Goal: Task Accomplishment & Management: Manage account settings

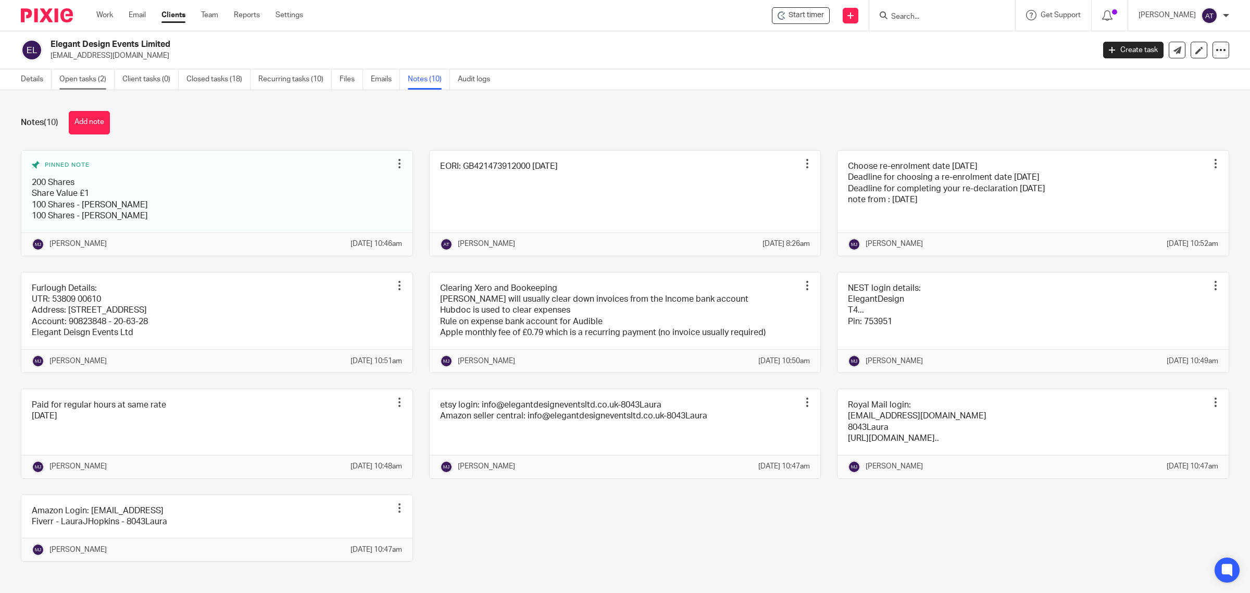
click at [84, 81] on link "Open tasks (2)" at bounding box center [86, 79] width 55 height 20
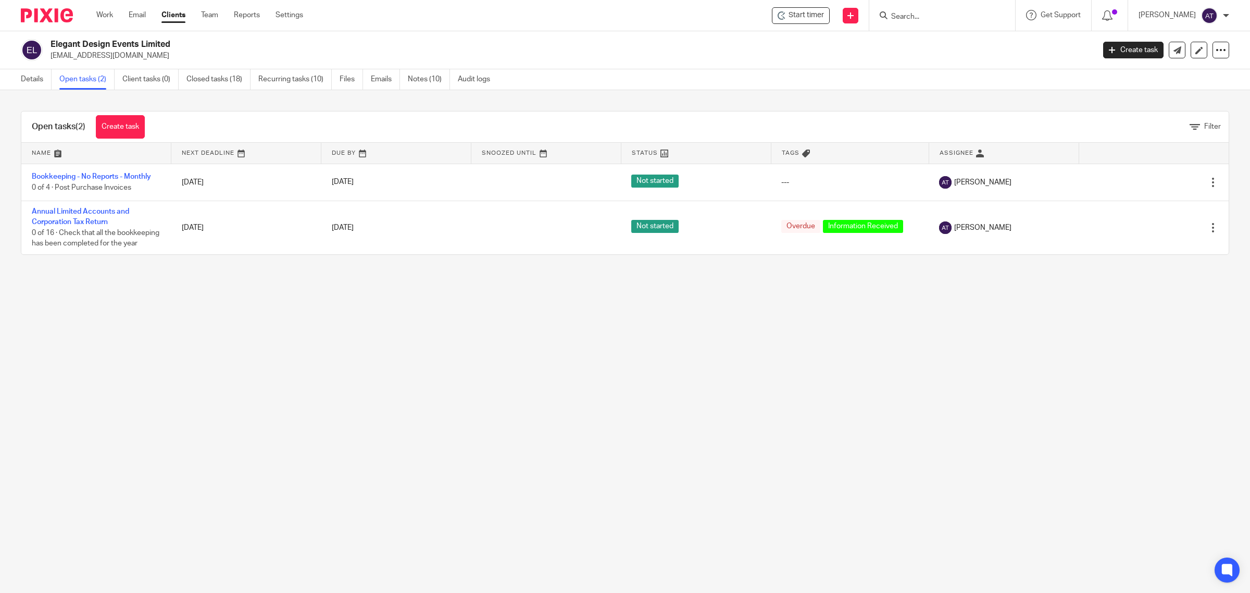
click at [924, 19] on input "Search" at bounding box center [937, 16] width 94 height 9
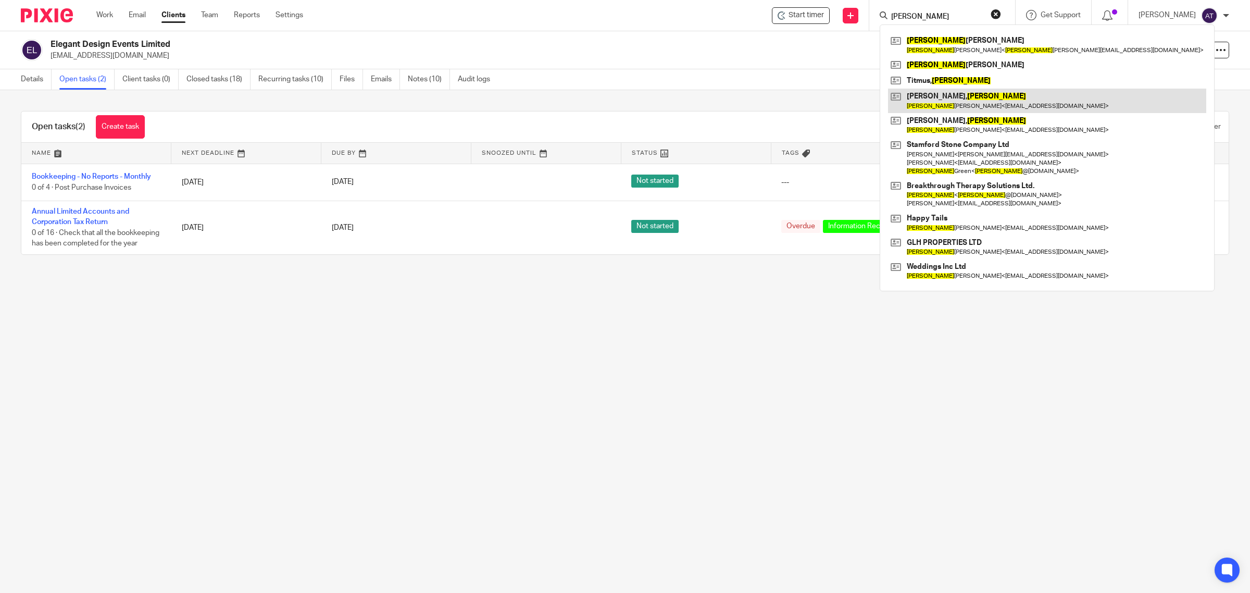
type input "[PERSON_NAME]"
click at [967, 97] on link at bounding box center [1047, 101] width 318 height 24
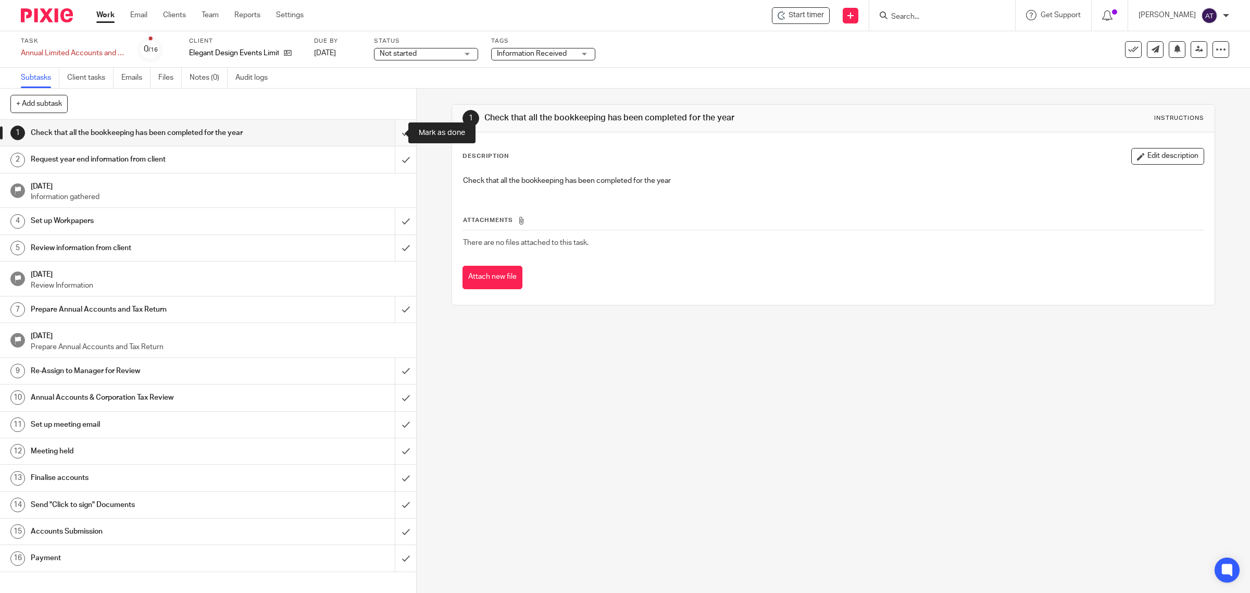
click at [392, 134] on input "submit" at bounding box center [208, 133] width 416 height 26
drag, startPoint x: 387, startPoint y: 159, endPoint x: 393, endPoint y: 163, distance: 7.2
click at [389, 159] on input "submit" at bounding box center [208, 159] width 416 height 26
click at [379, 216] on link "4 Set up Workpapers" at bounding box center [197, 221] width 395 height 26
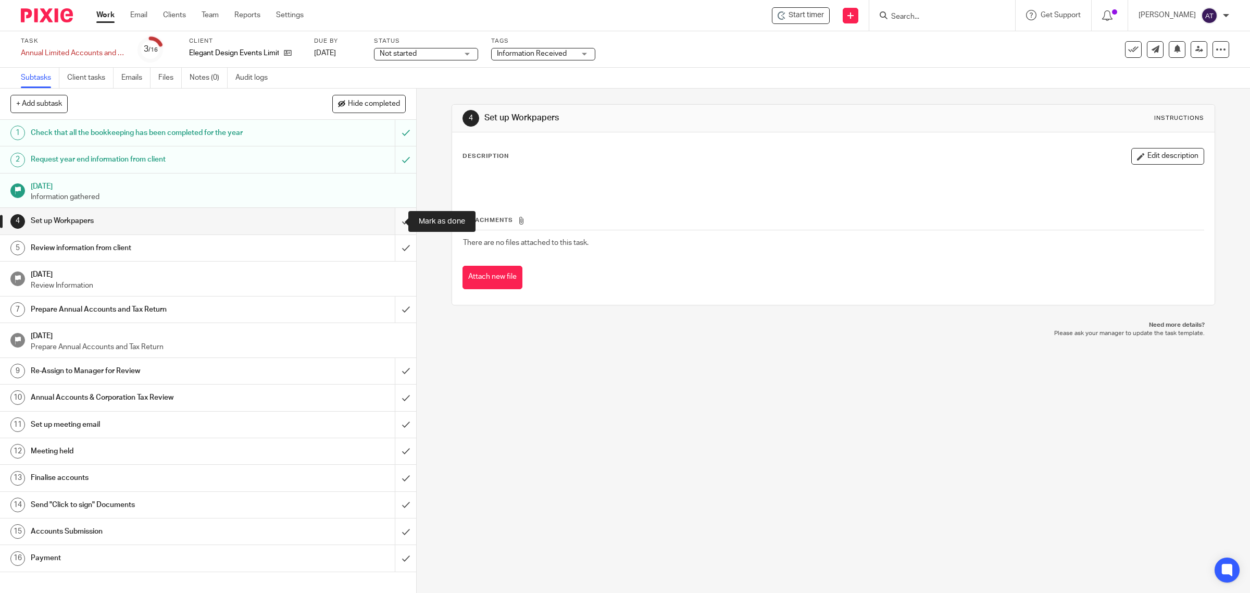
click at [390, 226] on input "submit" at bounding box center [208, 221] width 416 height 26
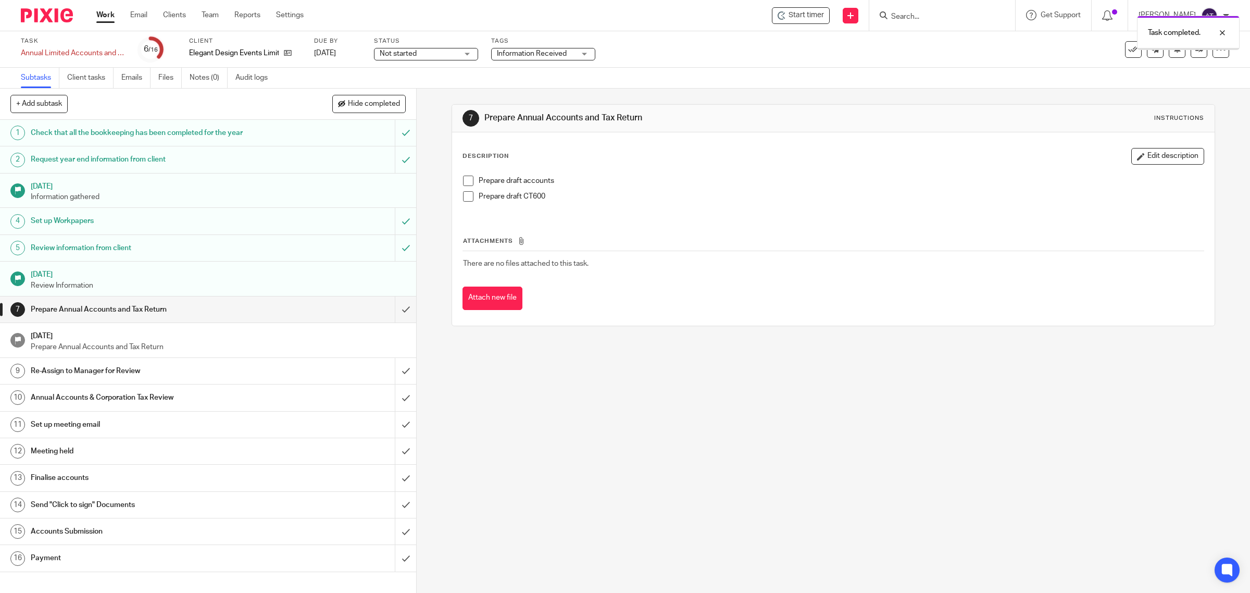
click at [396, 315] on input "submit" at bounding box center [208, 309] width 416 height 26
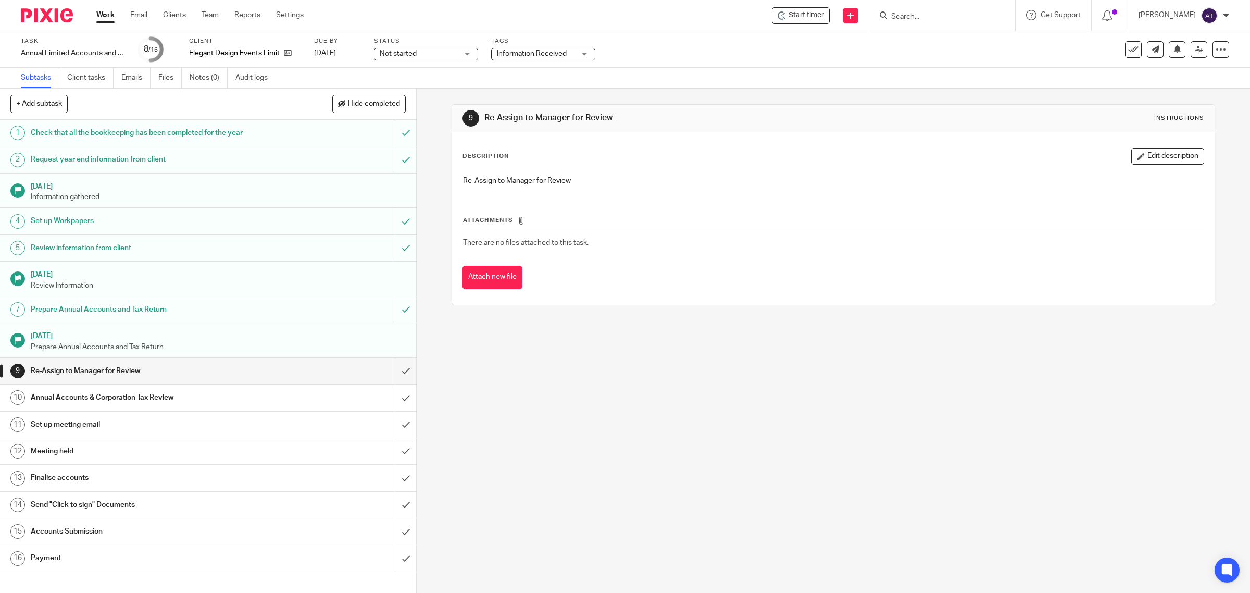
drag, startPoint x: 735, startPoint y: 530, endPoint x: 724, endPoint y: 531, distance: 10.5
click at [735, 530] on div "9 Re-Assign to Manager for Review Instructions Description Edit description Re-…" at bounding box center [833, 341] width 833 height 504
click at [389, 376] on input "submit" at bounding box center [208, 371] width 416 height 26
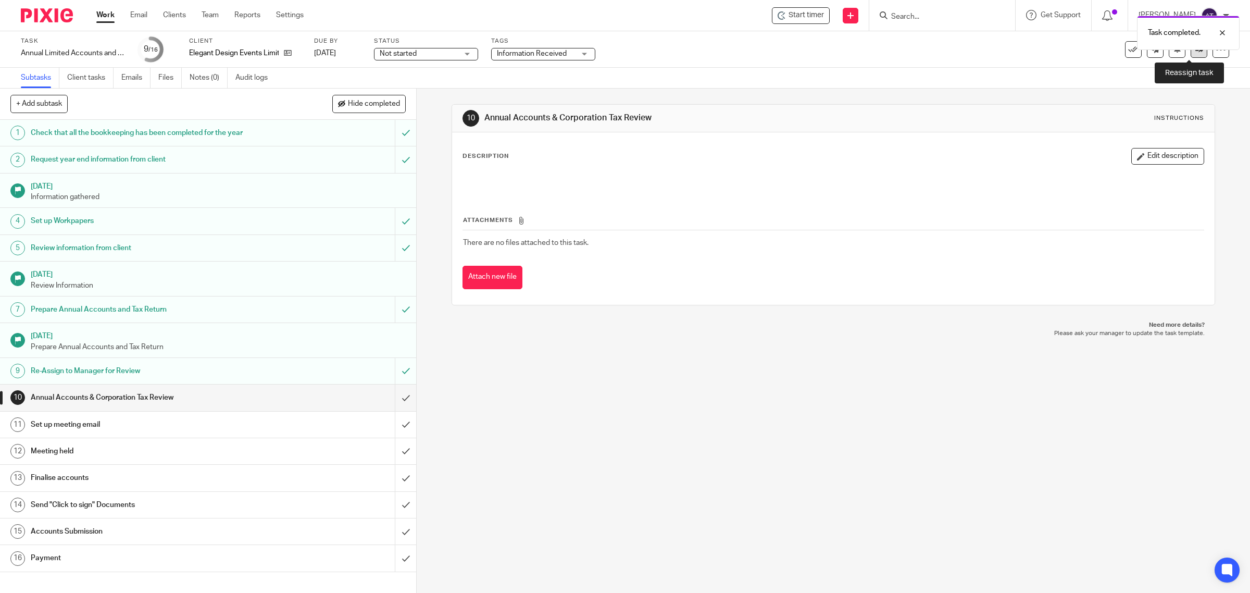
click at [1195, 53] on icon at bounding box center [1199, 49] width 8 height 8
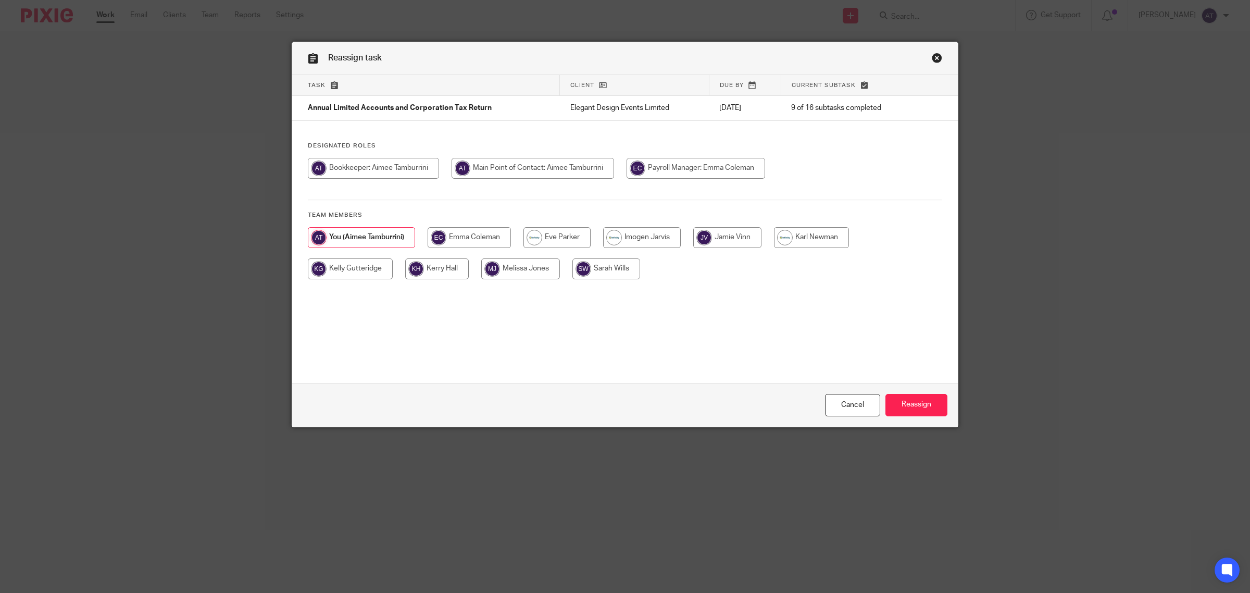
click at [618, 272] on input "radio" at bounding box center [606, 268] width 68 height 21
radio input "true"
click at [921, 405] on input "Reassign" at bounding box center [916, 405] width 62 height 22
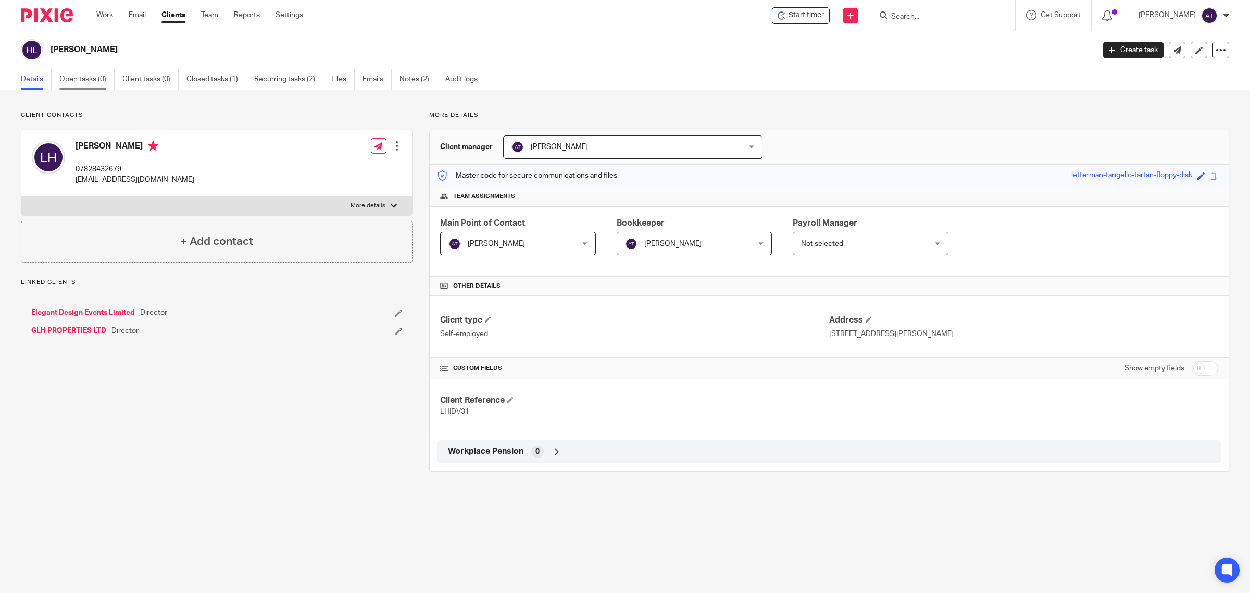
click at [87, 78] on link "Open tasks (0)" at bounding box center [86, 79] width 55 height 20
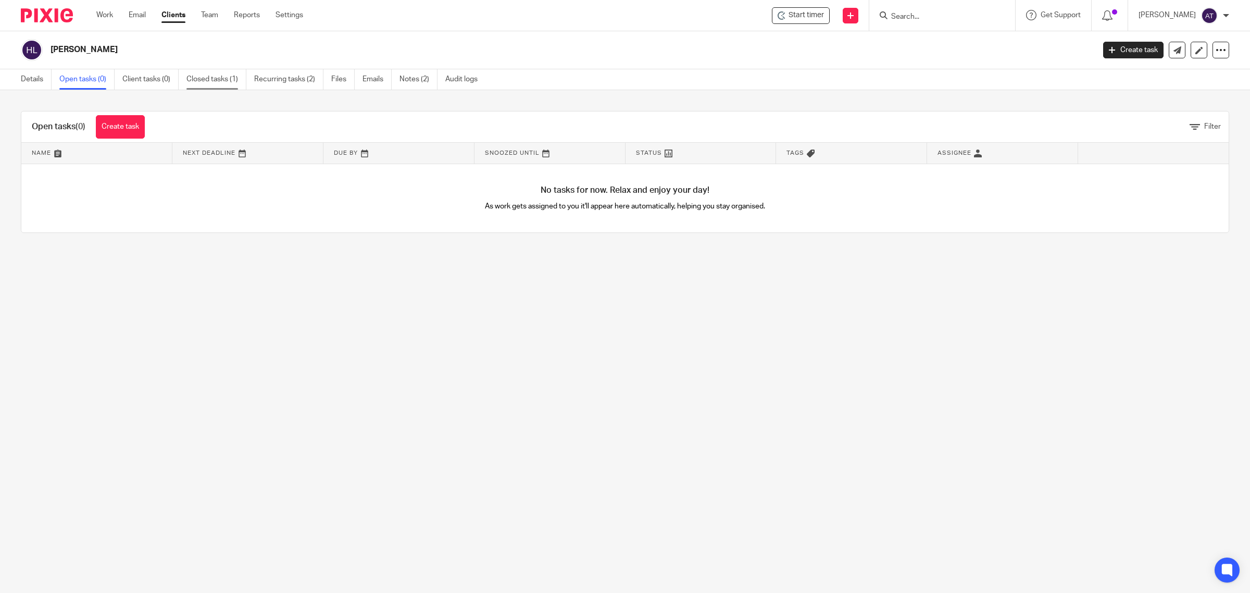
click at [215, 79] on link "Closed tasks (1)" at bounding box center [216, 79] width 60 height 20
